Goal: Communication & Community: Answer question/provide support

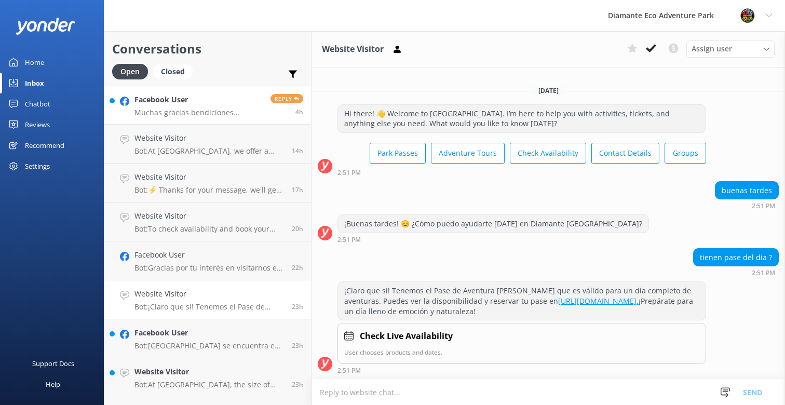
click at [163, 105] on h4 "Facebook User" at bounding box center [199, 99] width 128 height 11
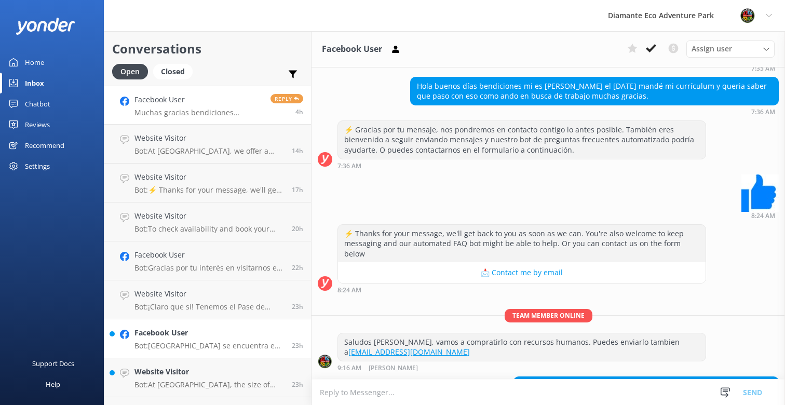
click at [180, 347] on p "Bot: [GEOGRAPHIC_DATA] se encuentra en RIU Hotel [STREET_ADDRESS][PERSON_NAME].…" at bounding box center [210, 345] width 150 height 9
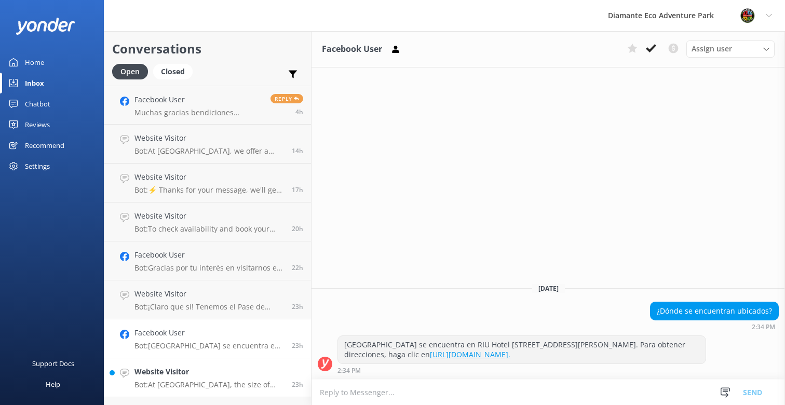
click at [174, 380] on div "Website Visitor Bot: At [GEOGRAPHIC_DATA], the size of your group can vary depe…" at bounding box center [210, 377] width 150 height 23
